Goal: Transaction & Acquisition: Purchase product/service

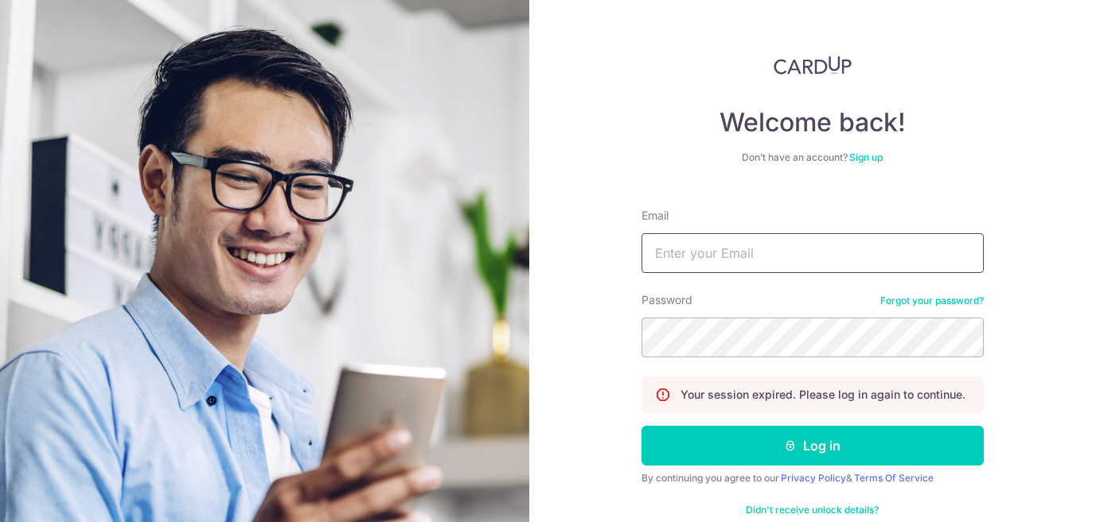
type input "darryl.low@finexis.com.sg"
click at [642, 426] on button "Log in" at bounding box center [813, 446] width 342 height 40
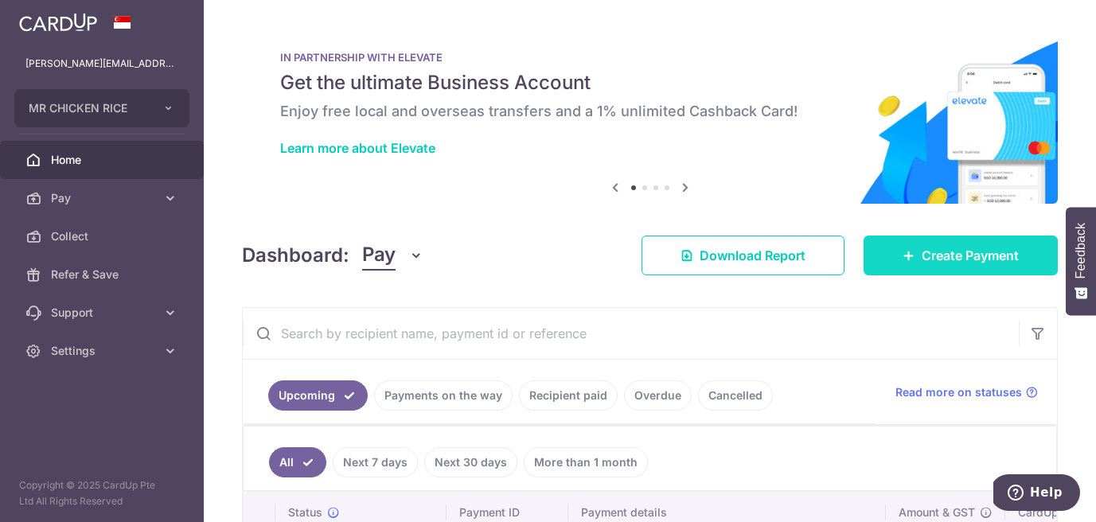
click at [935, 255] on span "Create Payment" at bounding box center [970, 255] width 97 height 19
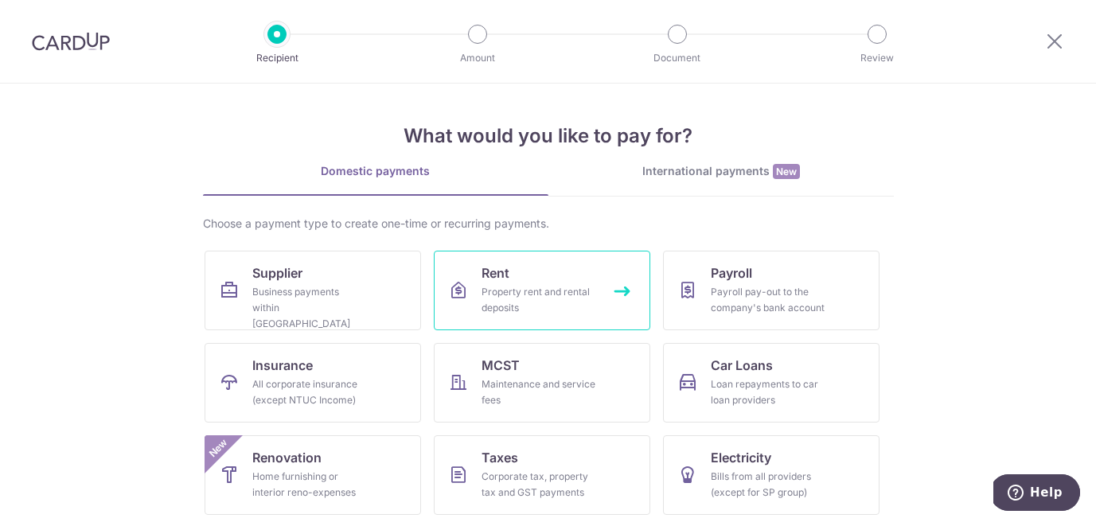
click at [506, 291] on div "Property rent and rental deposits" at bounding box center [539, 300] width 115 height 32
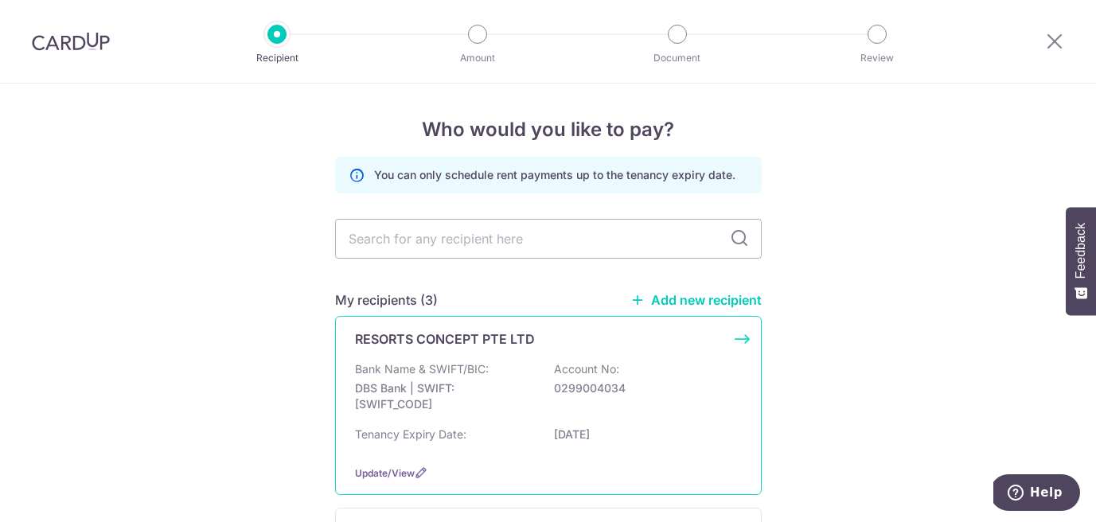
click at [457, 368] on p "Bank Name & SWIFT/BIC:" at bounding box center [422, 369] width 134 height 16
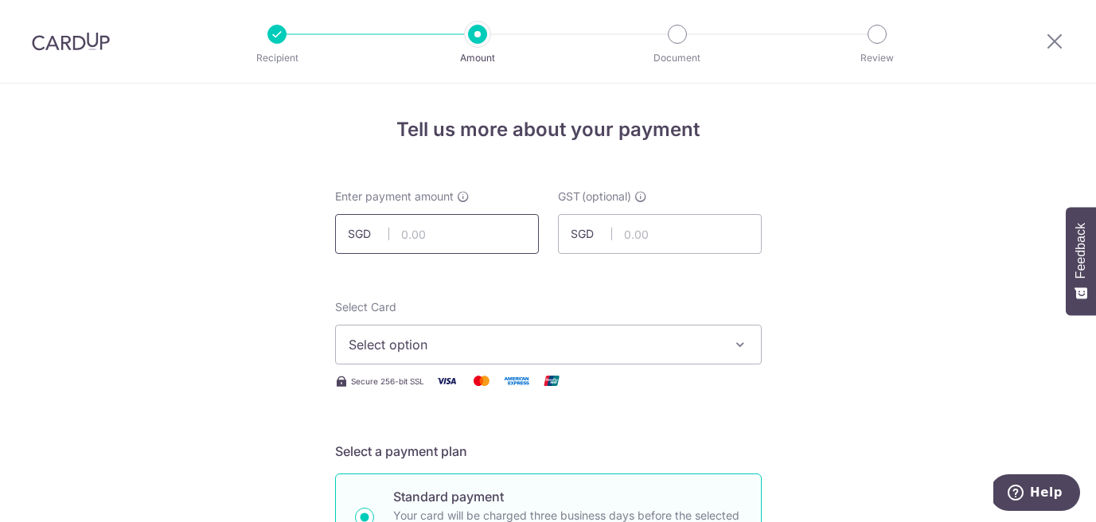
click at [412, 230] on input "text" at bounding box center [437, 234] width 204 height 40
type input "12,470.47"
click at [427, 349] on span "Select option" at bounding box center [534, 344] width 371 height 19
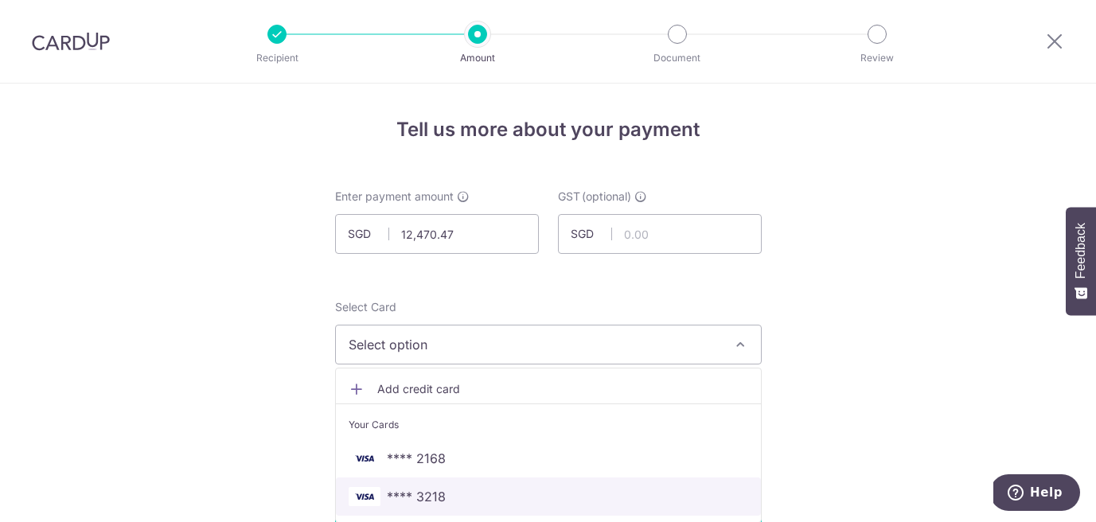
click at [429, 503] on span "**** 3218" at bounding box center [416, 496] width 59 height 19
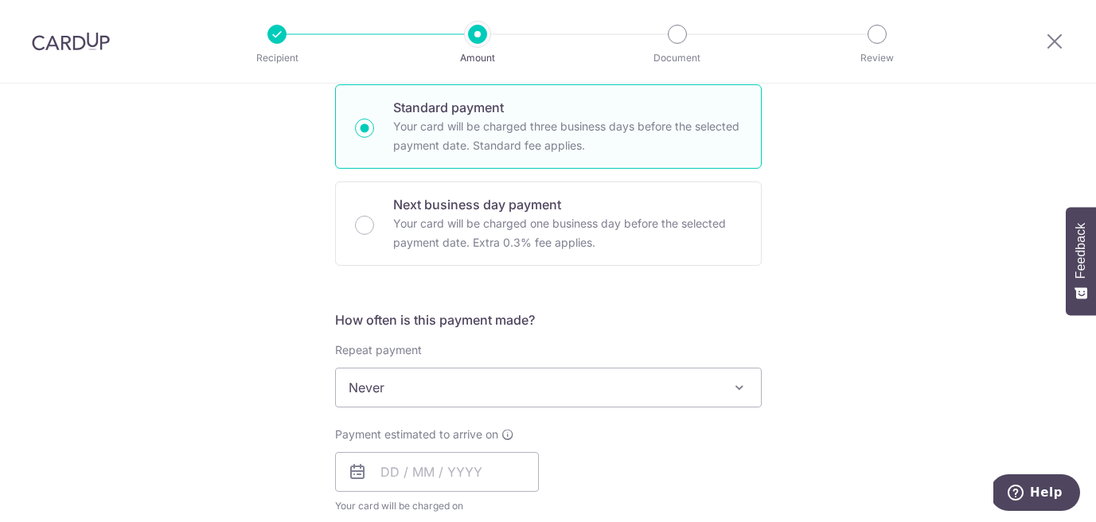
scroll to position [407, 0]
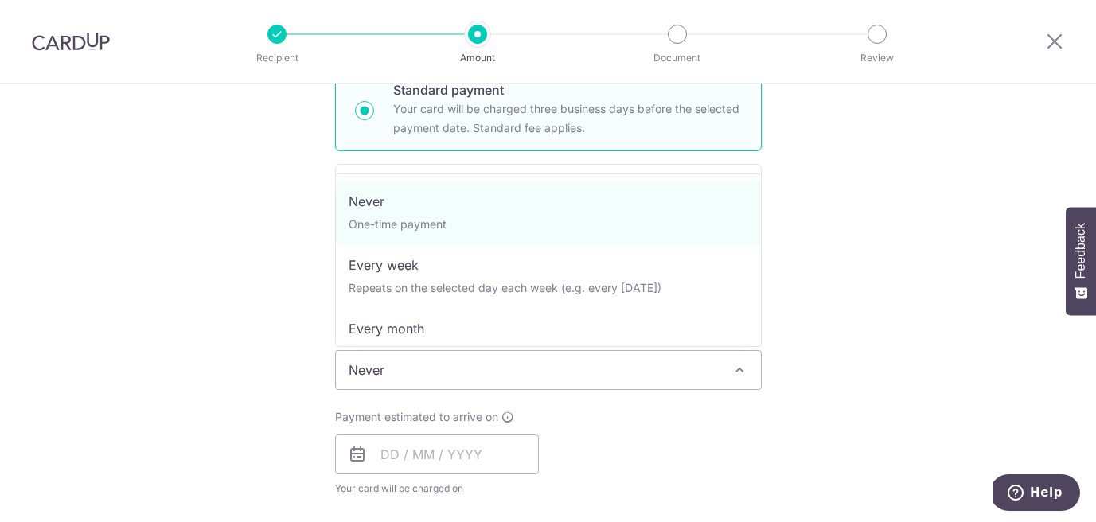
click at [410, 364] on span "Never" at bounding box center [548, 370] width 425 height 38
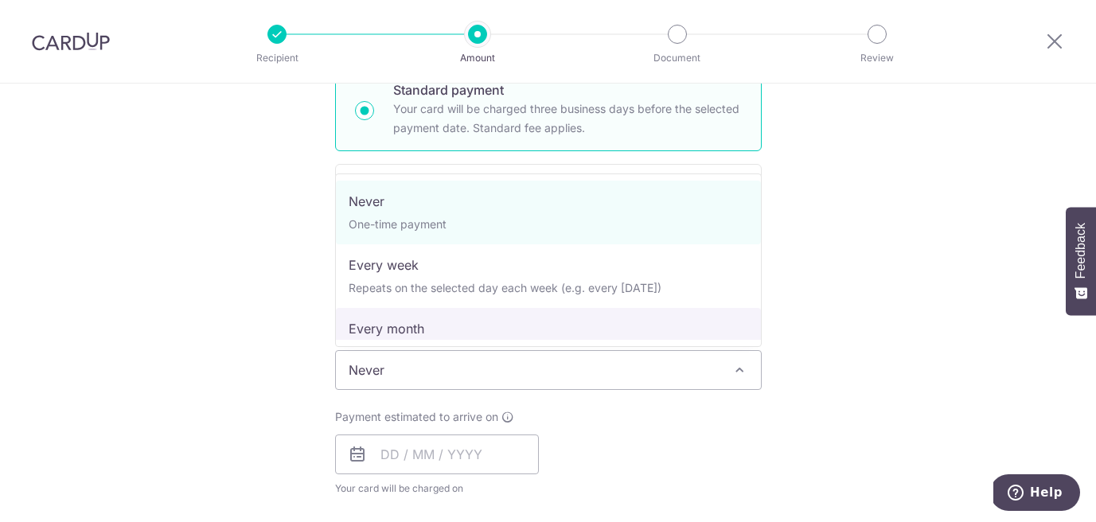
click at [213, 431] on div "Tell us more about your payment Enter payment amount SGD 12,470.47 12470.47 GST…" at bounding box center [548, 450] width 1096 height 1547
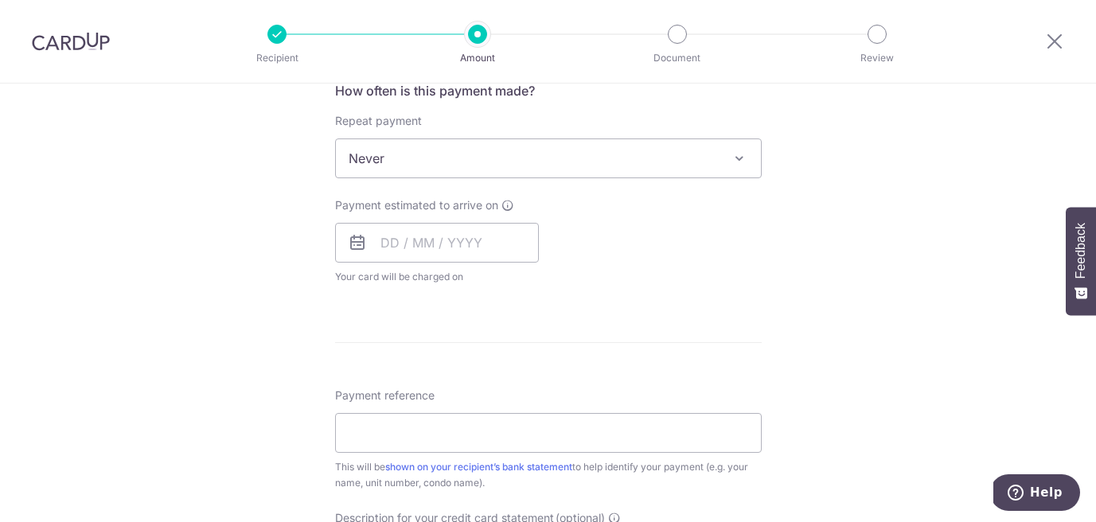
scroll to position [693, 0]
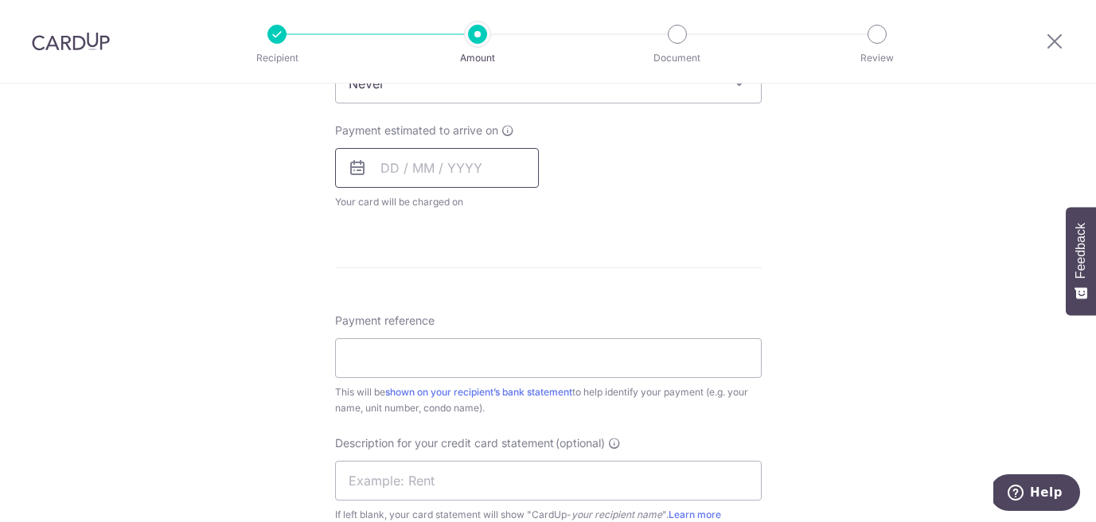
click at [383, 158] on input "text" at bounding box center [437, 168] width 204 height 40
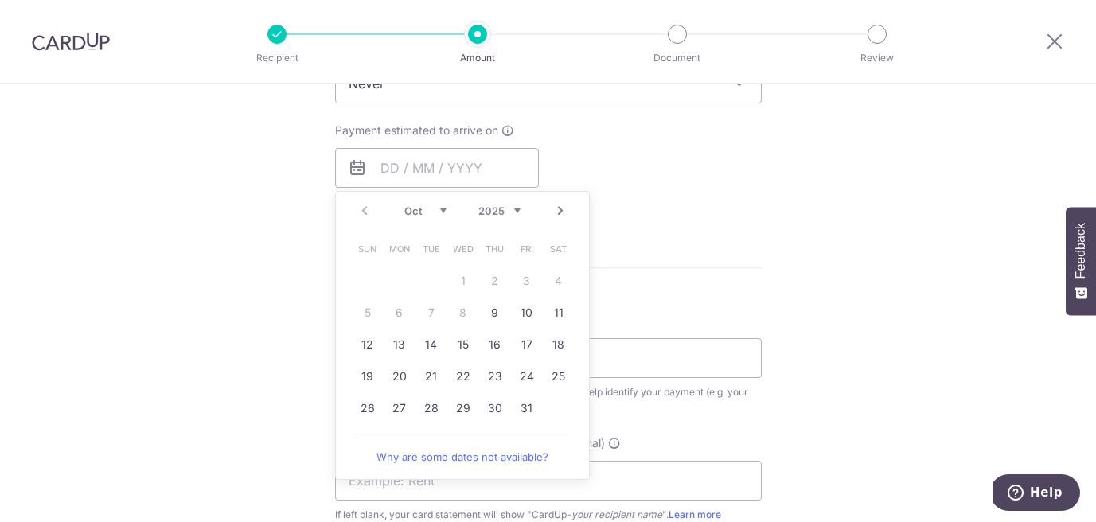
click at [630, 182] on div "Payment estimated to arrive on Prev Next Oct Nov Dec 2025 2026 2027 2028 2029 2…" at bounding box center [549, 167] width 446 height 88
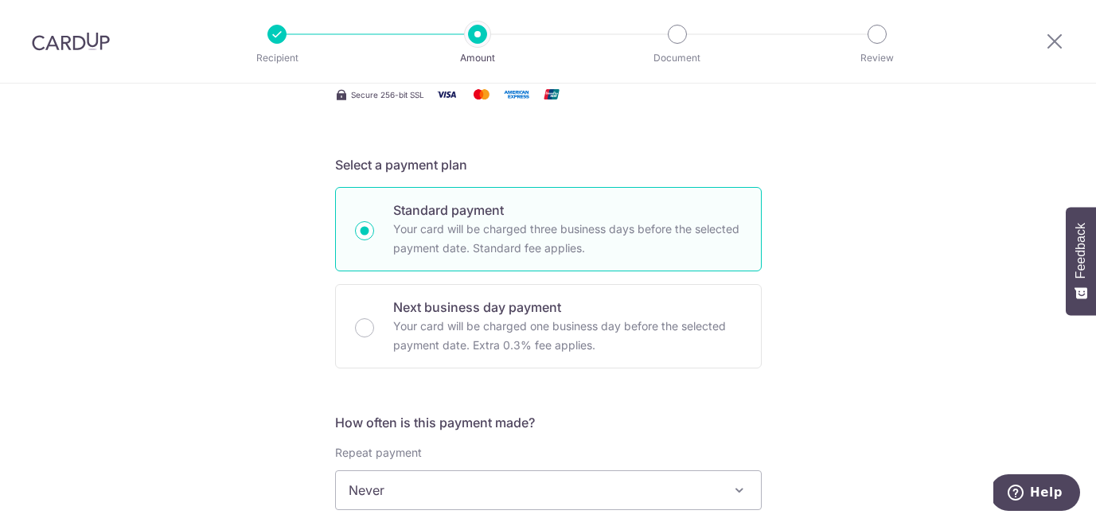
scroll to position [276, 0]
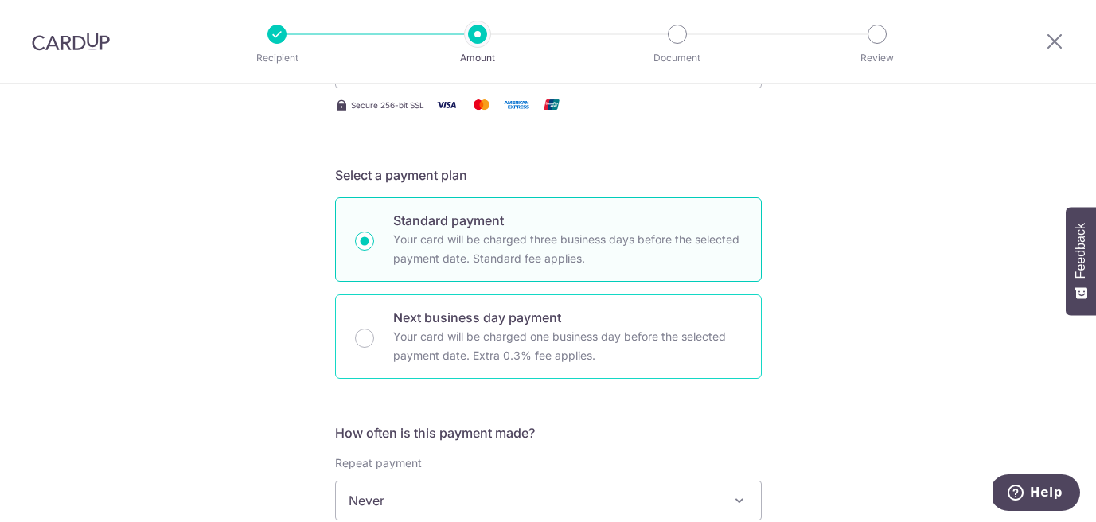
click at [556, 317] on p "Next business day payment" at bounding box center [567, 317] width 349 height 19
click at [374, 329] on input "Next business day payment Your card will be charged one business day before the…" at bounding box center [364, 338] width 19 height 19
radio input "false"
radio input "true"
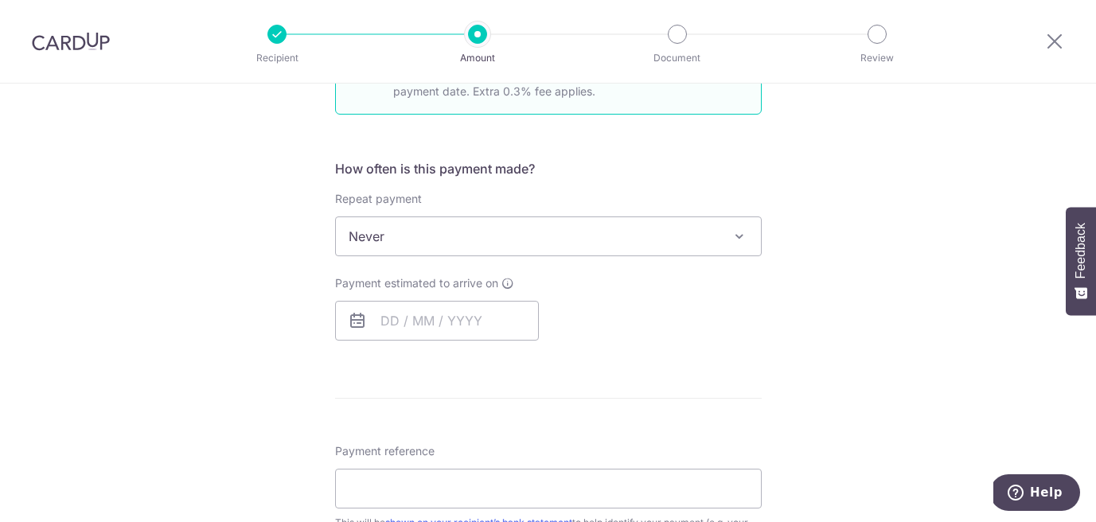
scroll to position [556, 0]
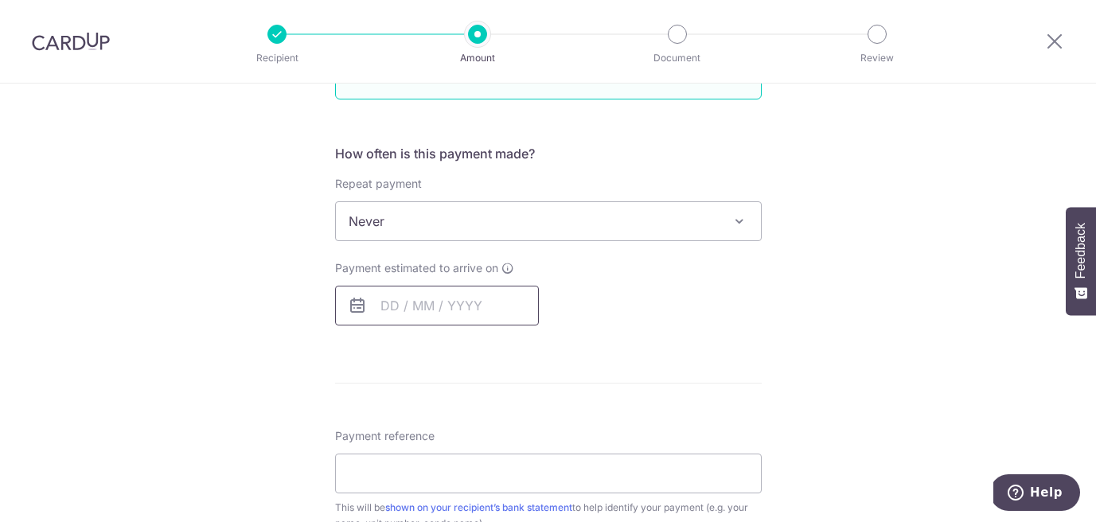
click at [505, 304] on input "text" at bounding box center [437, 306] width 204 height 40
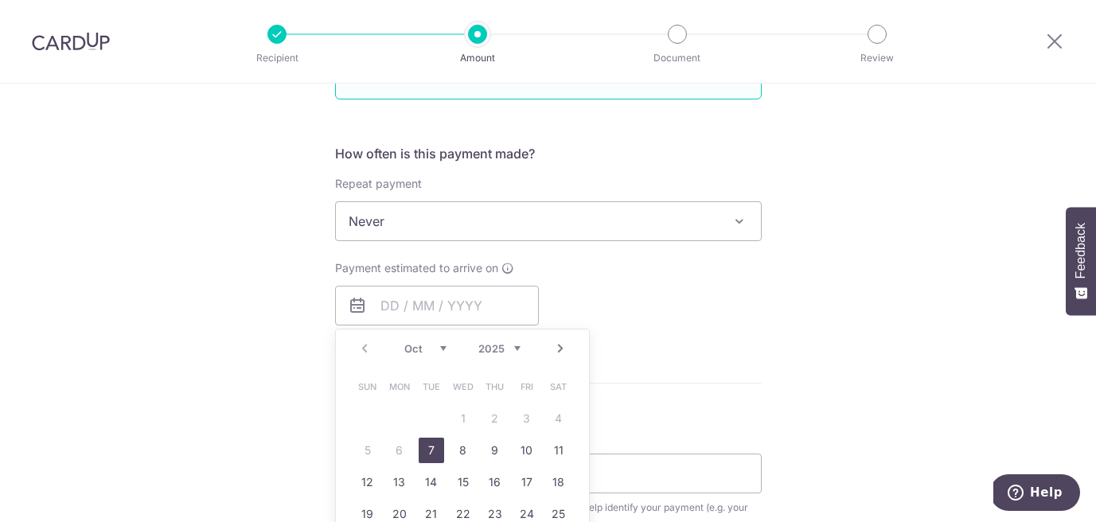
click at [432, 442] on link "7" at bounding box center [431, 450] width 25 height 25
type input "07/10/2025"
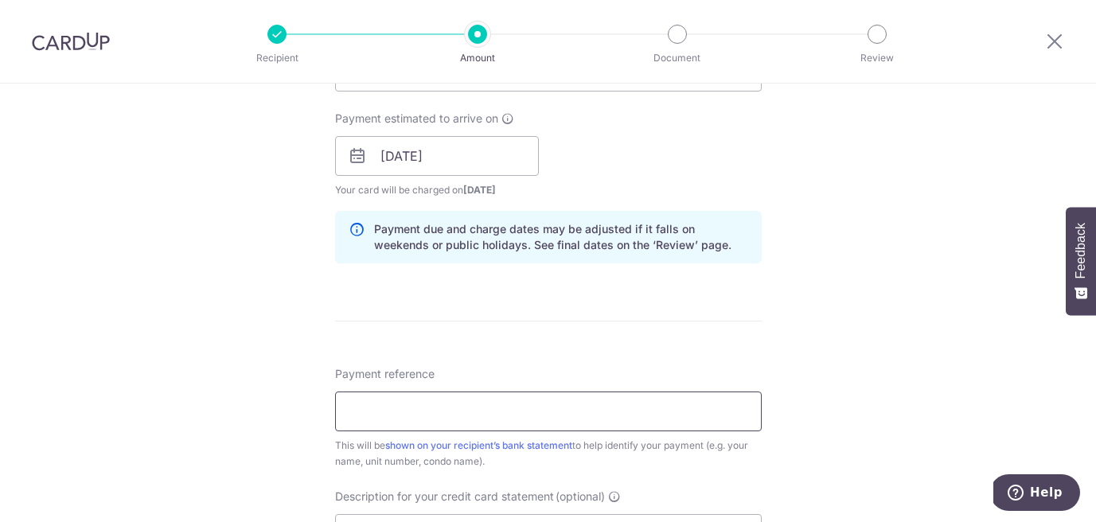
scroll to position [884, 0]
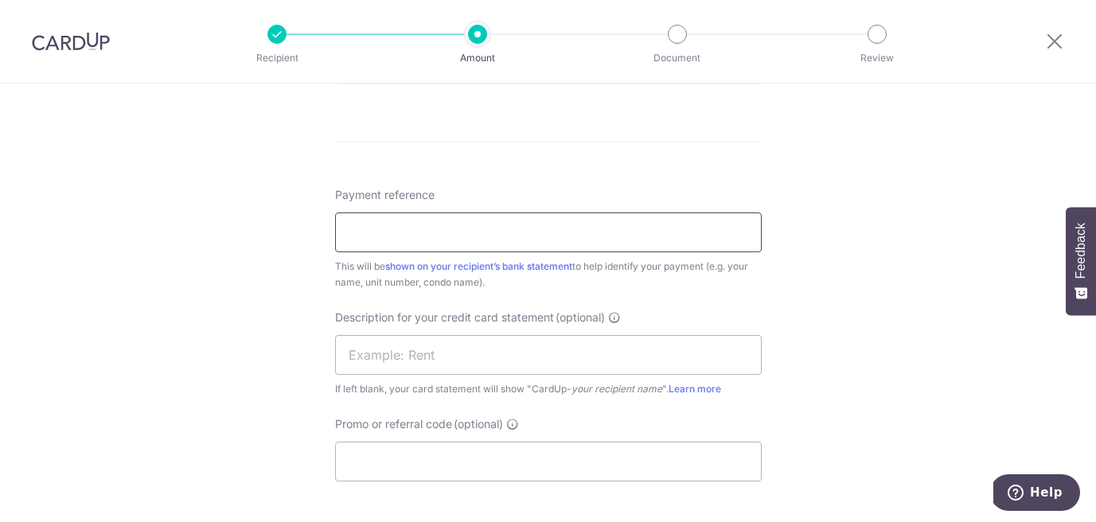
click at [417, 222] on input "Payment reference" at bounding box center [548, 233] width 427 height 40
click at [487, 228] on input "MRCHICKENRICE INR24090122" at bounding box center [548, 233] width 427 height 40
paste input "5100100"
type input "MRCHICKENRICE INR25100100"
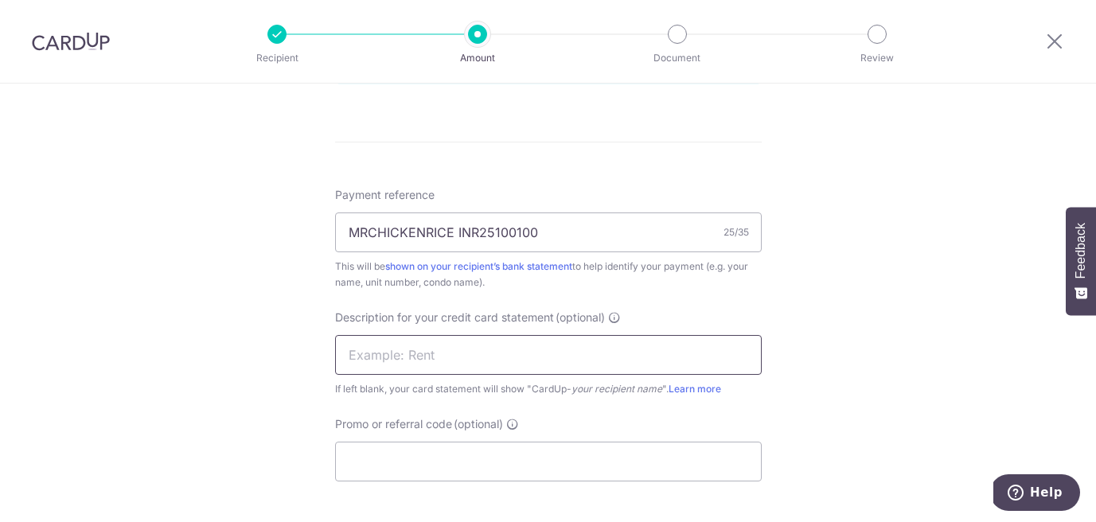
click at [493, 358] on input "text" at bounding box center [548, 355] width 427 height 40
click at [446, 368] on input "text" at bounding box center [548, 355] width 427 height 40
type input "RENT202510"
click at [433, 461] on input "Promo or referral code (optional)" at bounding box center [548, 462] width 427 height 40
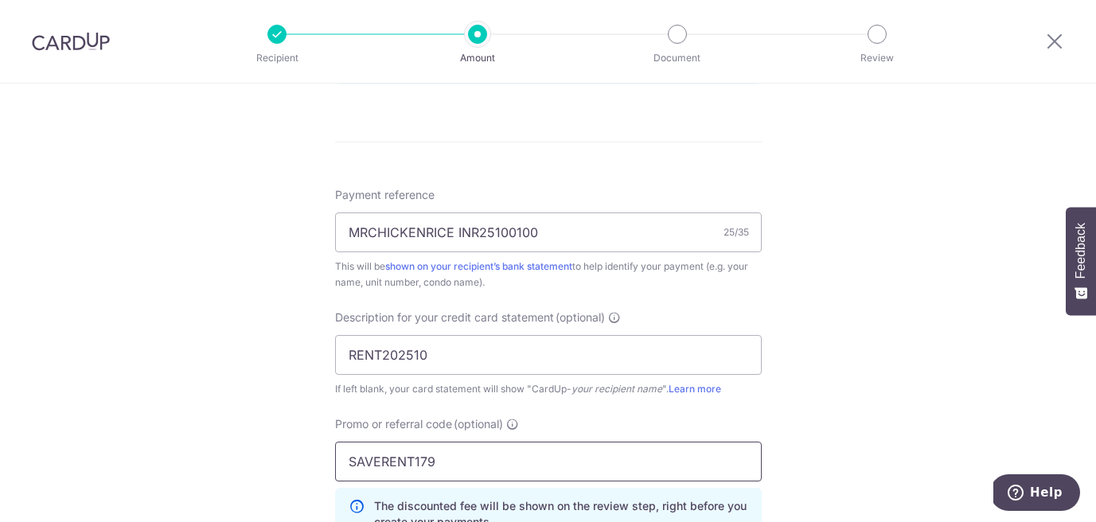
type input "SAVERENT179"
click at [802, 322] on div "Tell us more about your payment Enter payment amount SGD 12,470.47 12470.47 GST…" at bounding box center [548, 79] width 1096 height 1761
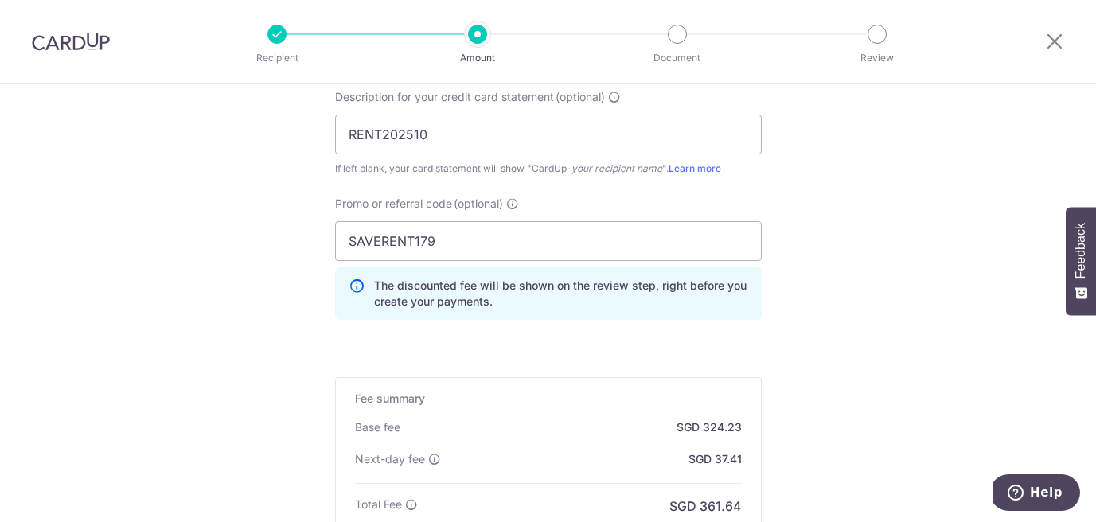
scroll to position [1322, 0]
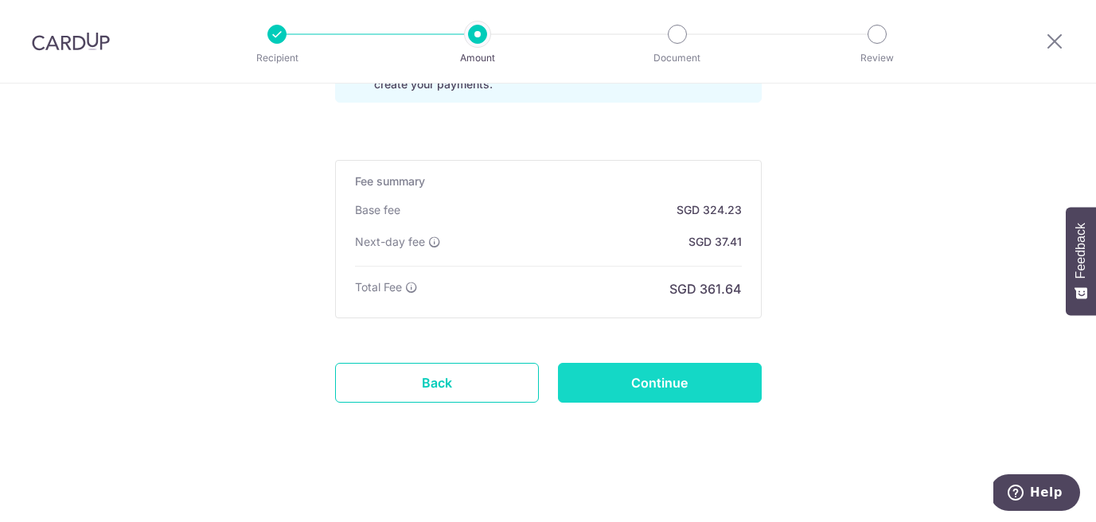
click at [631, 384] on input "Continue" at bounding box center [660, 383] width 204 height 40
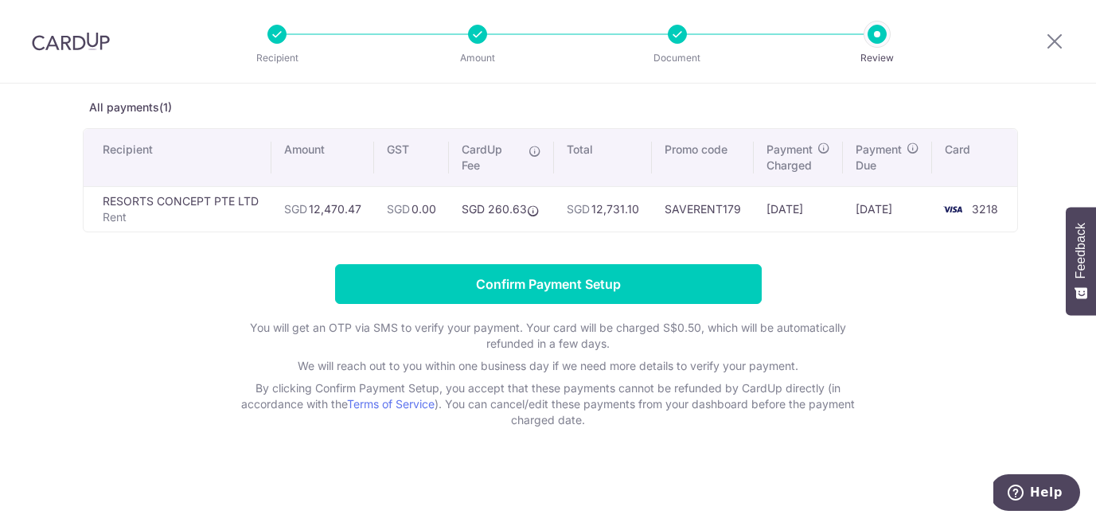
scroll to position [75, 0]
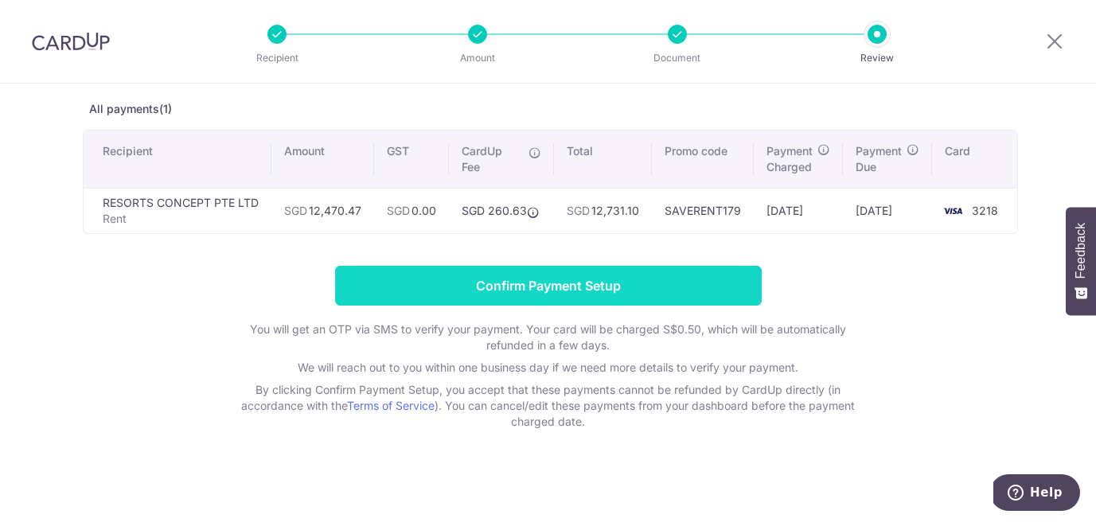
click at [611, 287] on input "Confirm Payment Setup" at bounding box center [548, 286] width 427 height 40
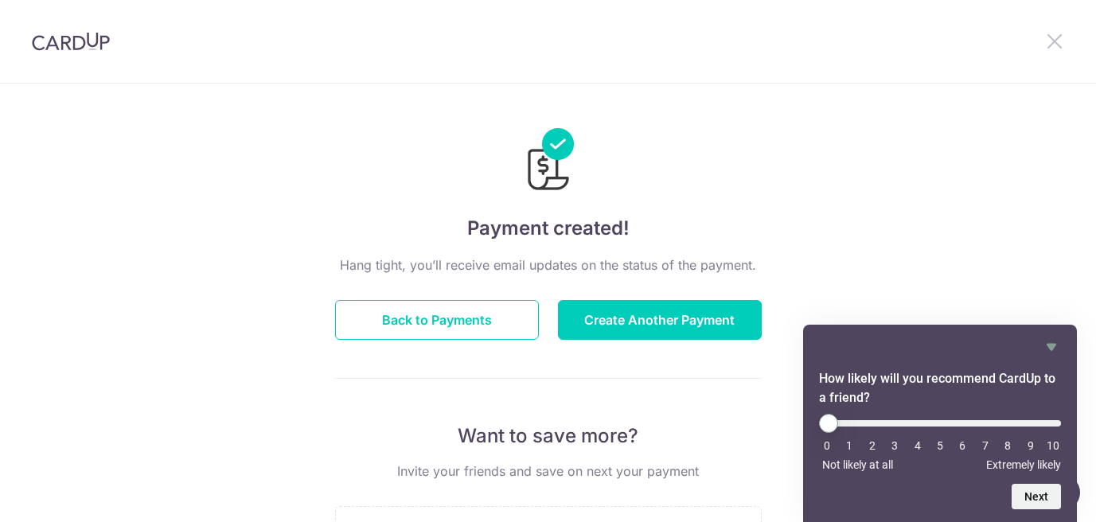
click at [1059, 41] on icon at bounding box center [1054, 41] width 19 height 20
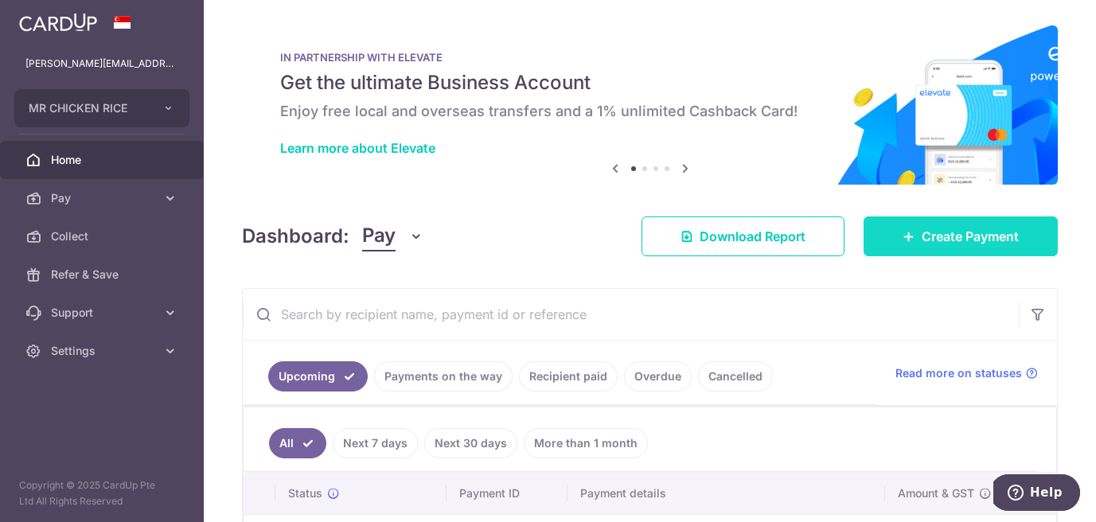
click at [924, 229] on span "Create Payment" at bounding box center [970, 236] width 97 height 19
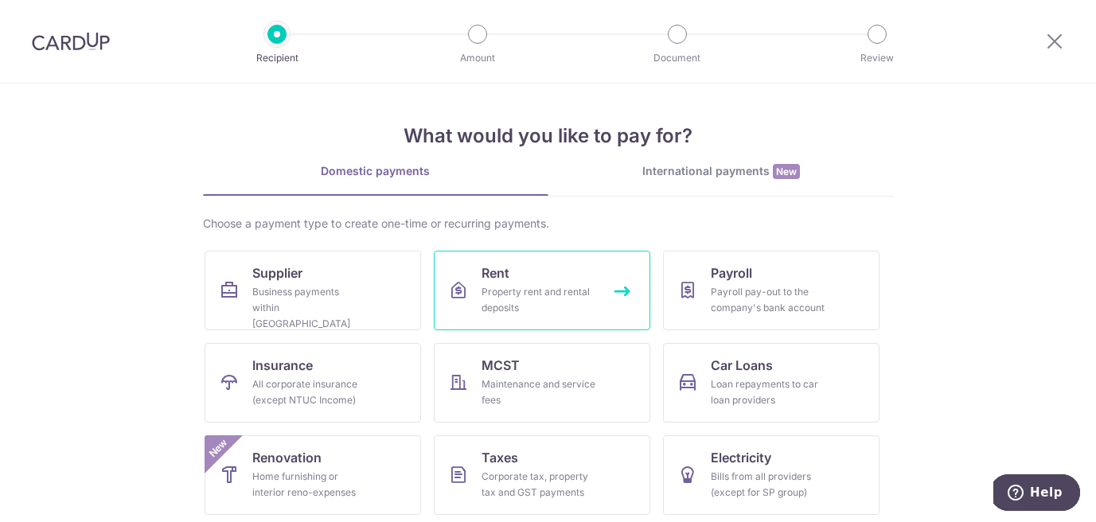
click at [537, 315] on div "Property rent and rental deposits" at bounding box center [539, 300] width 115 height 32
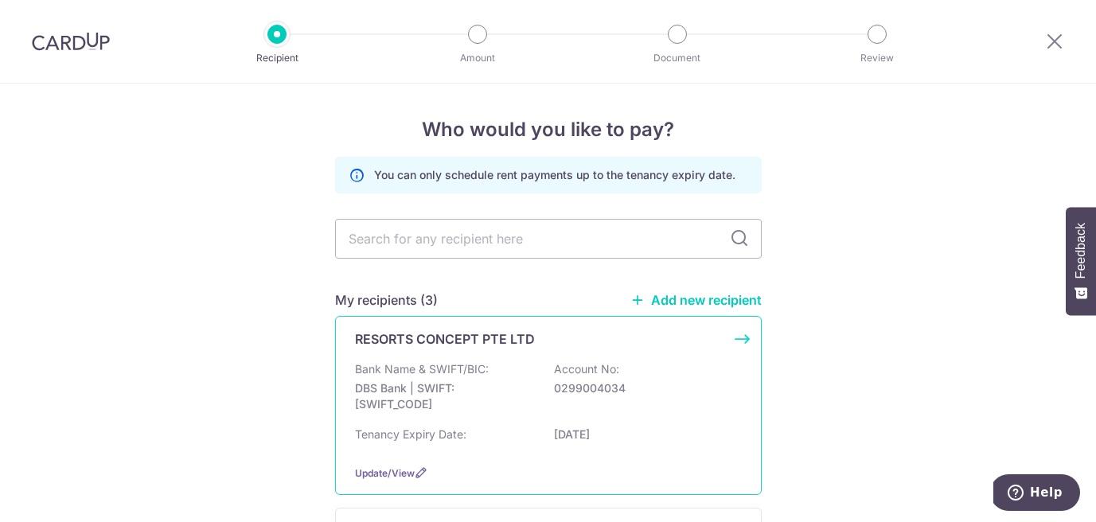
click at [512, 389] on p "DBS Bank | SWIFT: DBSSSGSGXXX" at bounding box center [444, 397] width 178 height 32
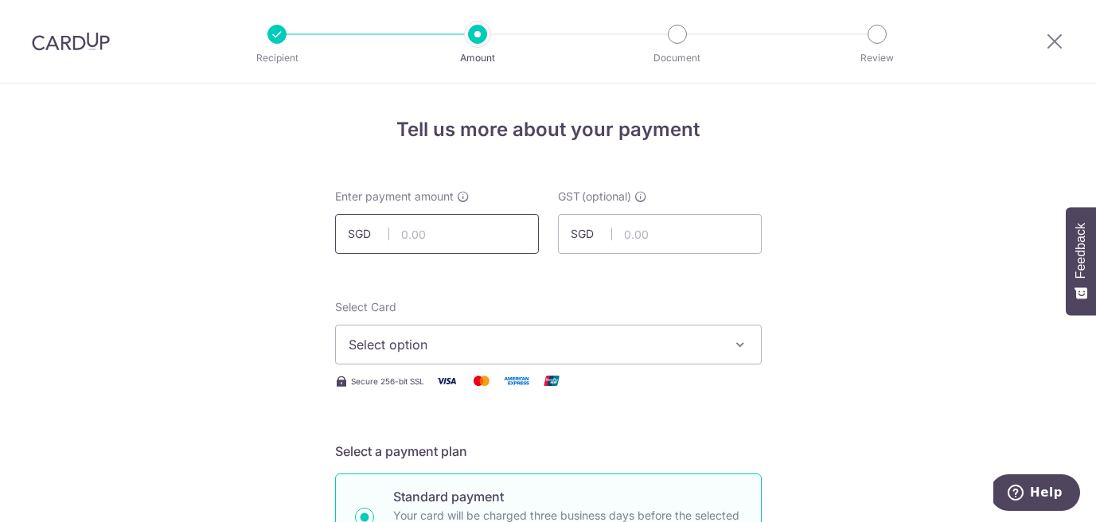
click at [435, 232] on input "text" at bounding box center [437, 234] width 204 height 40
type input "1,511.35"
click at [376, 351] on span "Select option" at bounding box center [534, 344] width 371 height 19
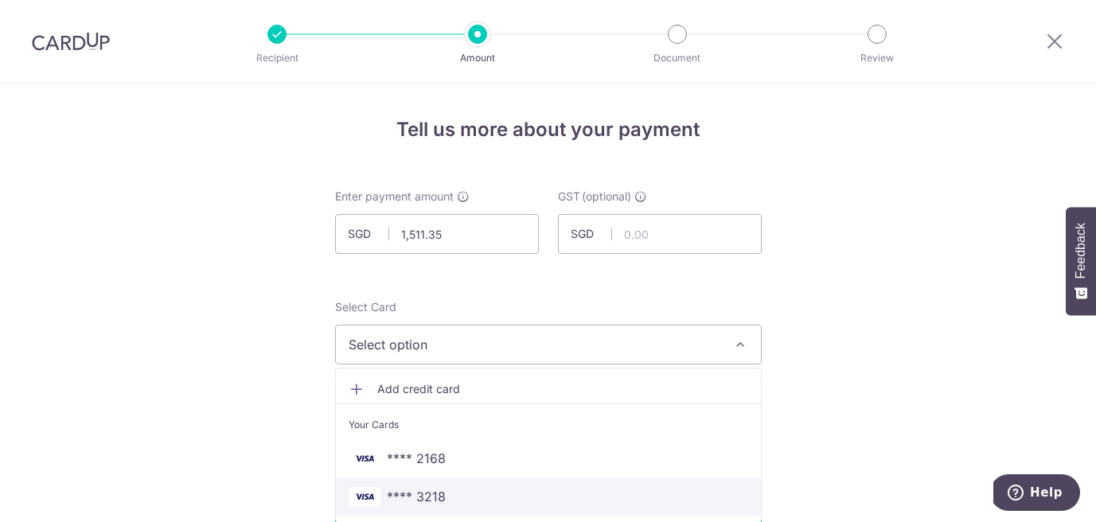
click at [413, 486] on link "**** 3218" at bounding box center [548, 497] width 425 height 38
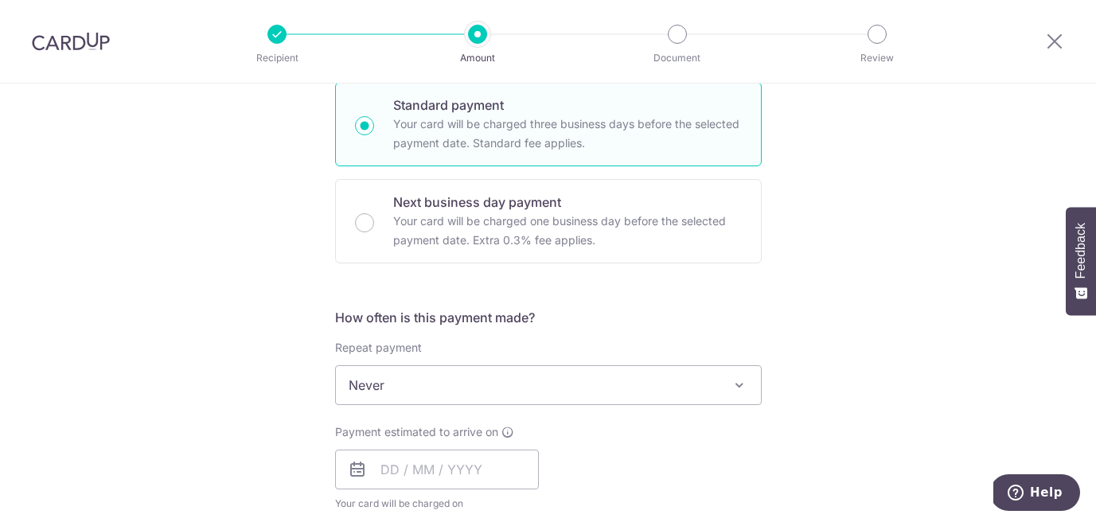
scroll to position [417, 0]
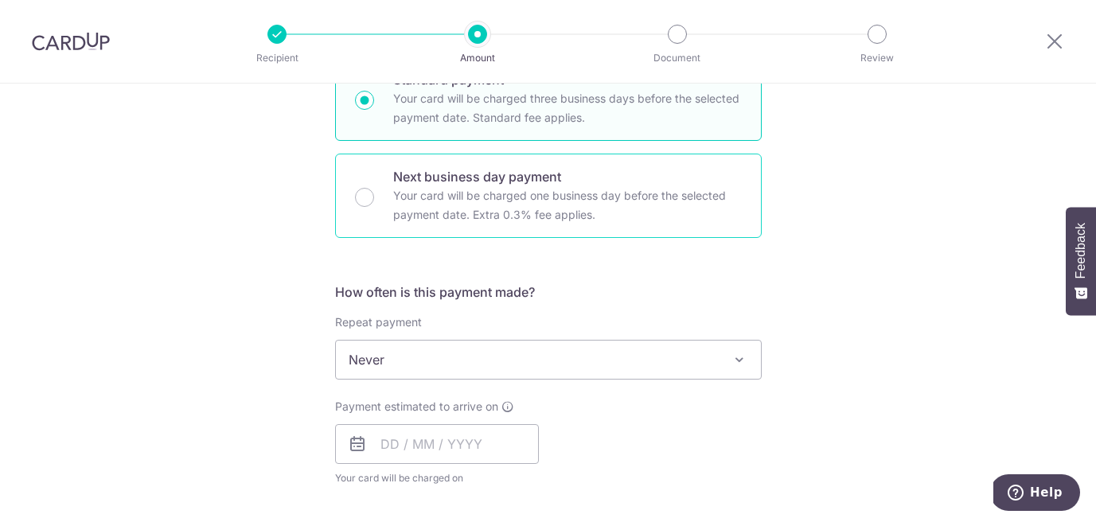
click at [404, 180] on p "Next business day payment" at bounding box center [567, 176] width 349 height 19
click at [374, 188] on input "Next business day payment Your card will be charged one business day before the…" at bounding box center [364, 197] width 19 height 19
radio input "false"
radio input "true"
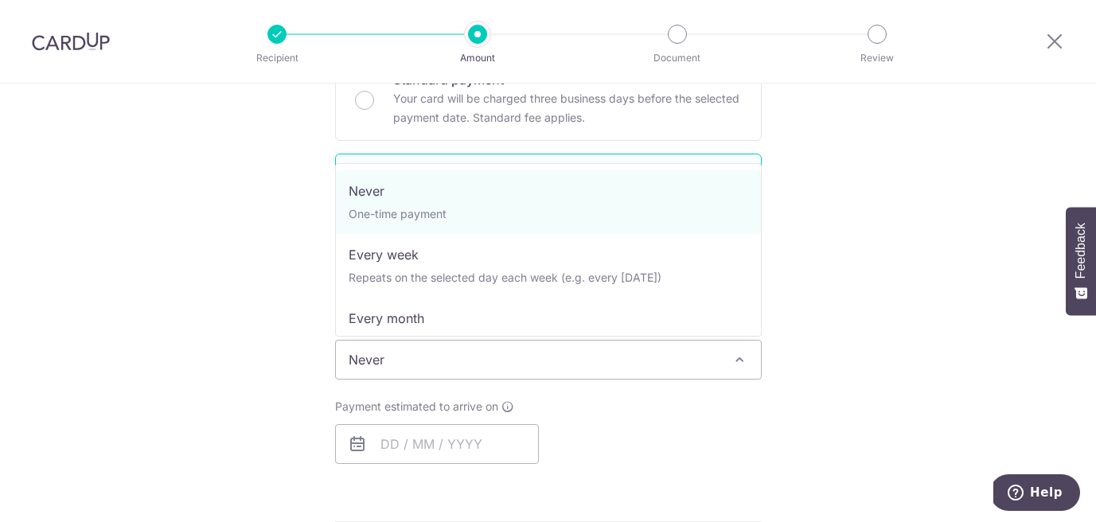
click at [412, 349] on span "Never" at bounding box center [548, 360] width 425 height 38
click at [287, 356] on div "Tell us more about your payment Enter payment amount SGD 1,511.35 1511.35 GST (…" at bounding box center [548, 467] width 1096 height 1602
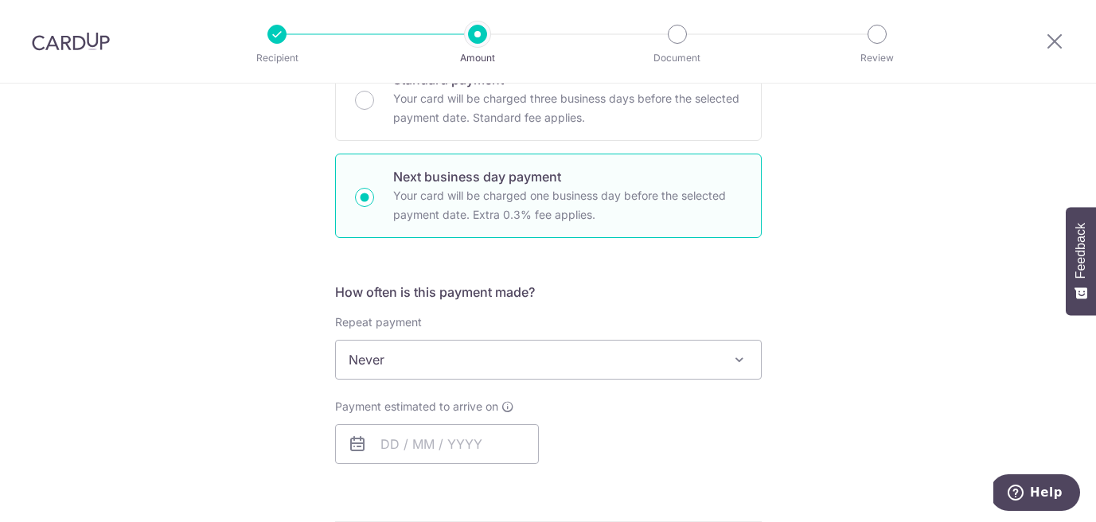
click at [462, 474] on div "How often is this payment made? Repeat payment Never Every week Every month Eve…" at bounding box center [548, 380] width 427 height 194
click at [452, 455] on input "text" at bounding box center [437, 444] width 204 height 40
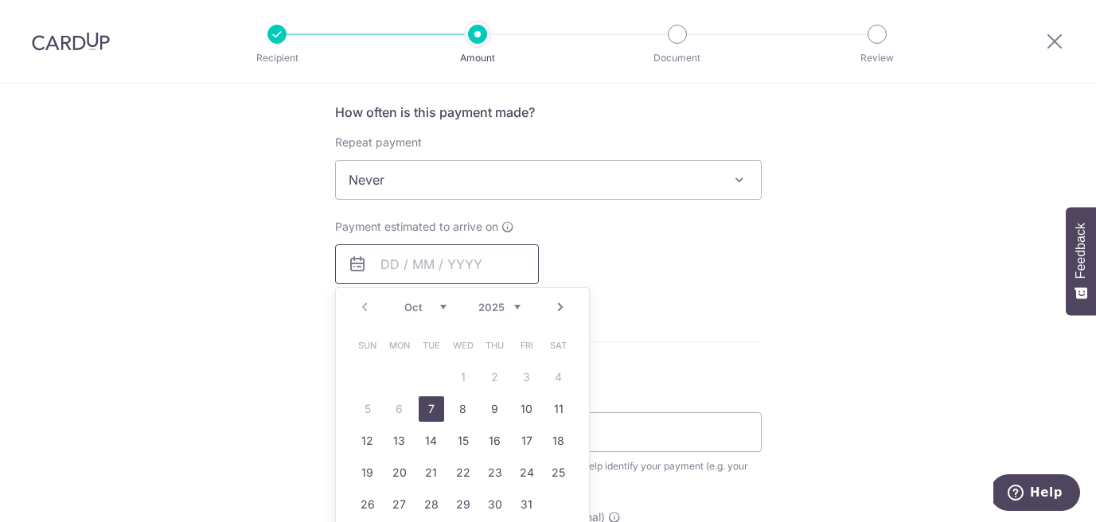
scroll to position [599, 0]
click at [429, 408] on link "7" at bounding box center [431, 406] width 25 height 25
type input "07/10/2025"
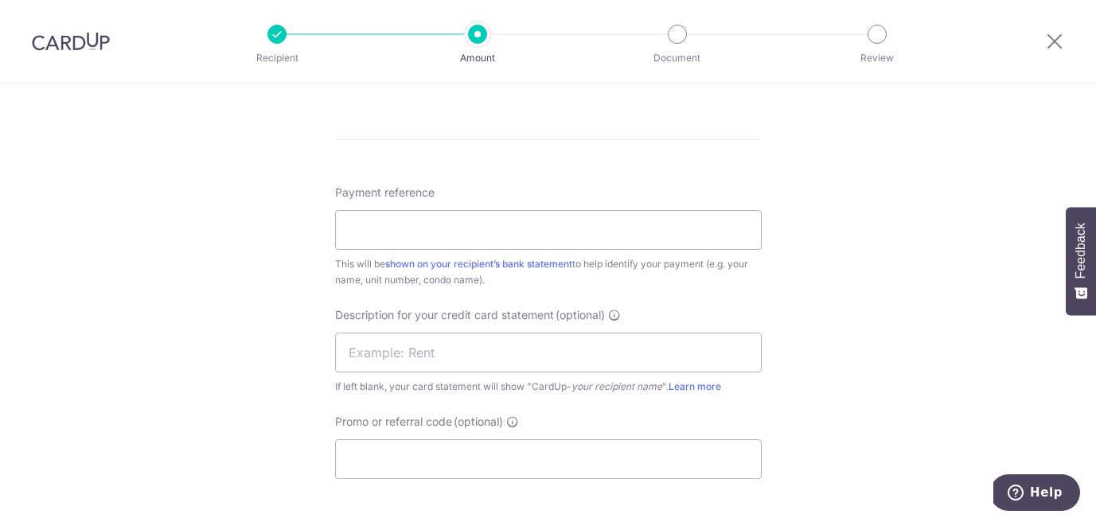
scroll to position [891, 0]
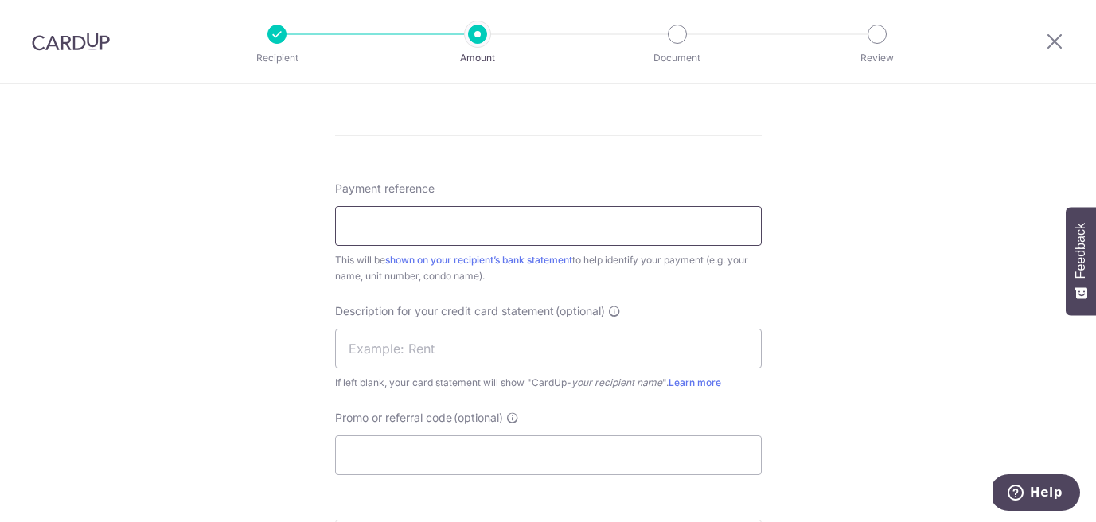
click at [385, 228] on input "Payment reference" at bounding box center [548, 226] width 427 height 40
click at [498, 219] on input "MRCHICKENRICE INR24090122" at bounding box center [548, 226] width 427 height 40
paste input "5090296"
type input "MRCHICKENRICE INR25090296"
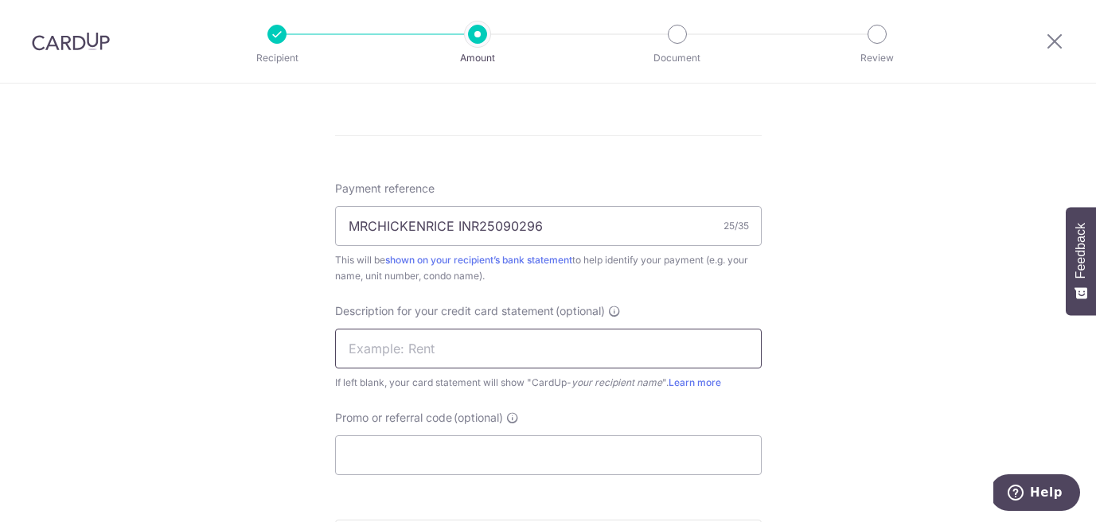
click at [459, 355] on input "text" at bounding box center [548, 349] width 427 height 40
type input "VRENT202508"
click at [451, 434] on div "Promo or referral code (optional) The discounted fee will be shown on the revie…" at bounding box center [548, 442] width 427 height 65
click at [445, 449] on input "Promo or referral code (optional)" at bounding box center [548, 455] width 427 height 40
type input "s"
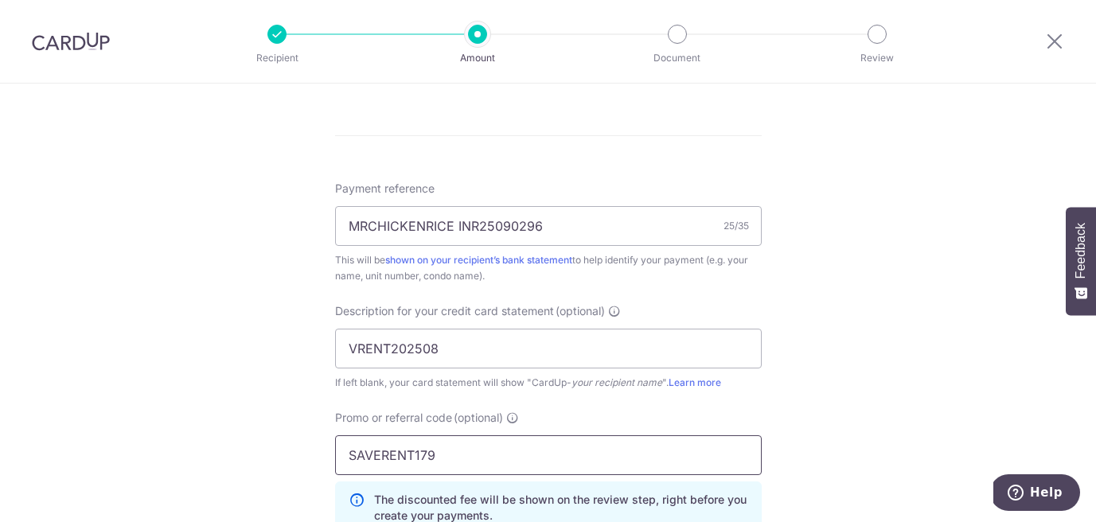
type input "SAVERENT179"
click at [819, 388] on div "Tell us more about your payment Enter payment amount SGD 1,511.35 1511.35 GST (…" at bounding box center [548, 73] width 1096 height 1761
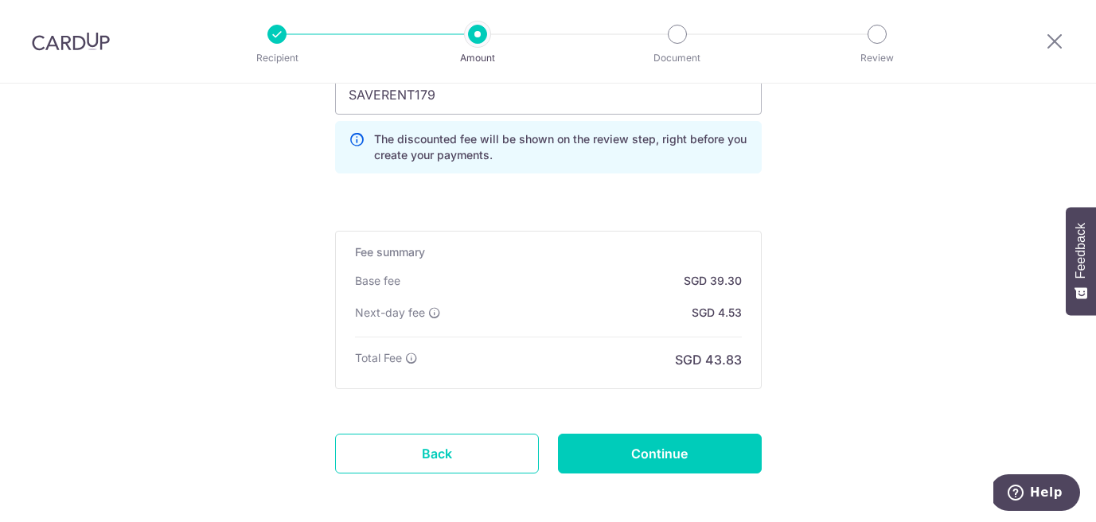
scroll to position [1254, 0]
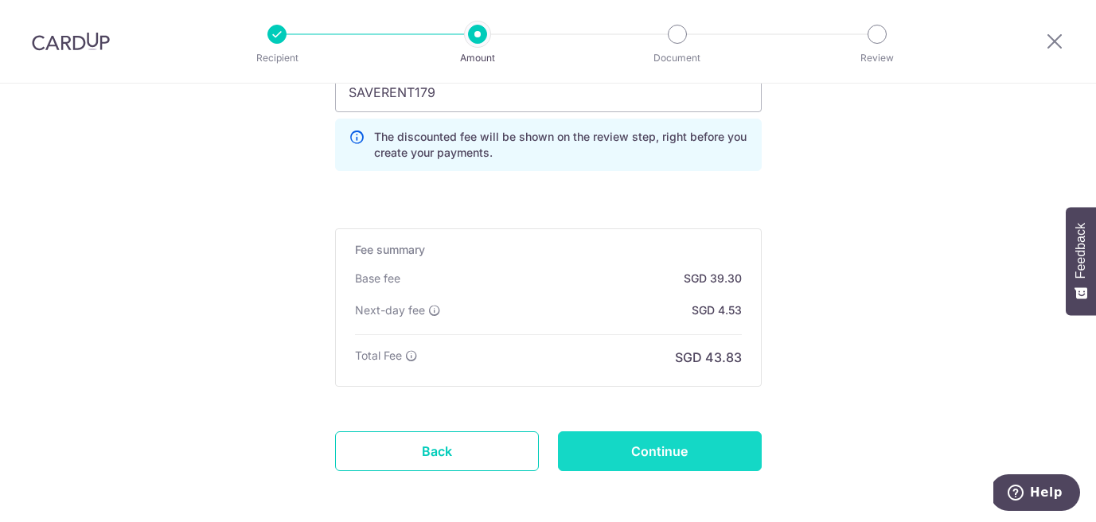
click at [667, 452] on input "Continue" at bounding box center [660, 451] width 204 height 40
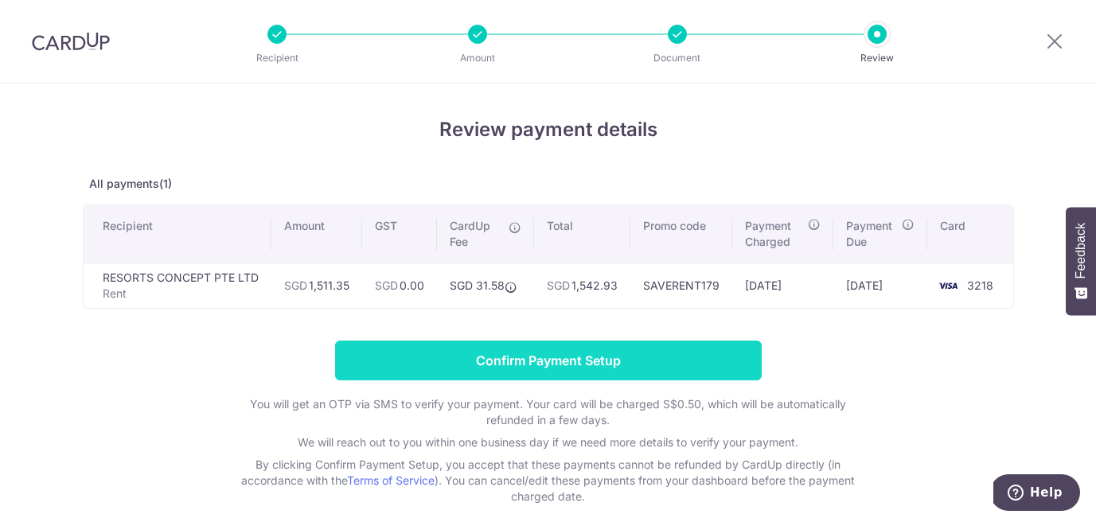
click at [658, 357] on input "Confirm Payment Setup" at bounding box center [548, 361] width 427 height 40
